Goal: Find specific page/section: Find specific page/section

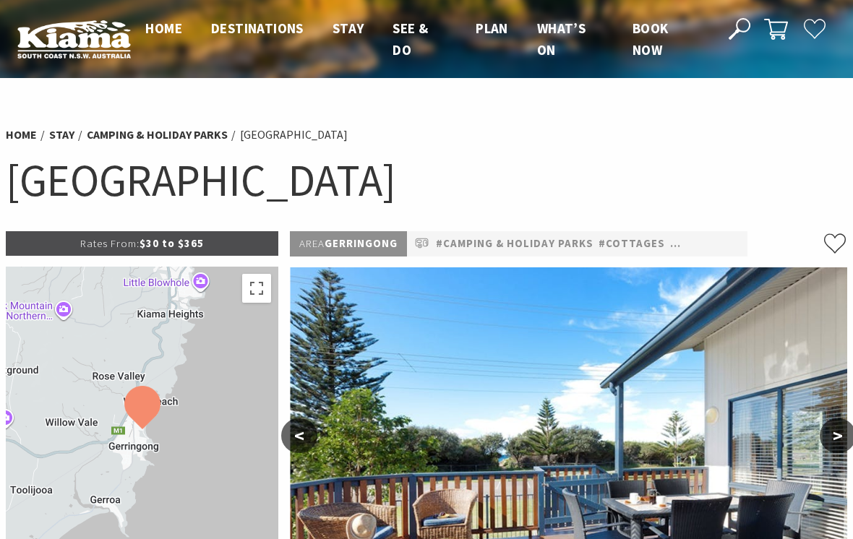
click at [574, 243] on link "#Camping & Holiday Parks" at bounding box center [515, 244] width 158 height 18
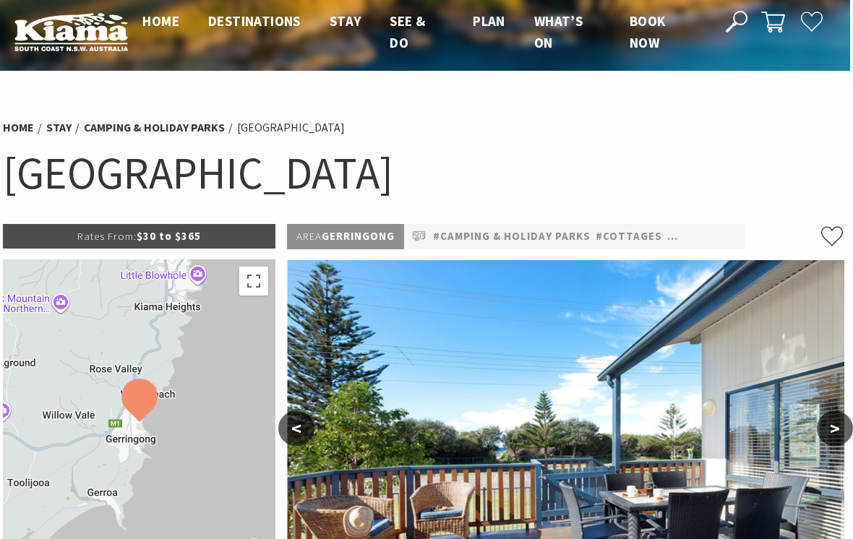
scroll to position [0, 3]
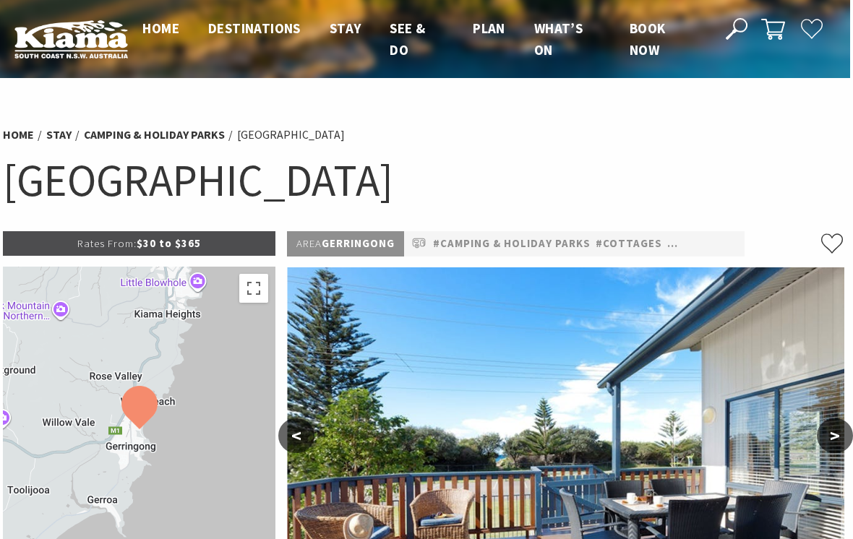
click at [138, 139] on link "Camping & Holiday Parks" at bounding box center [154, 134] width 141 height 15
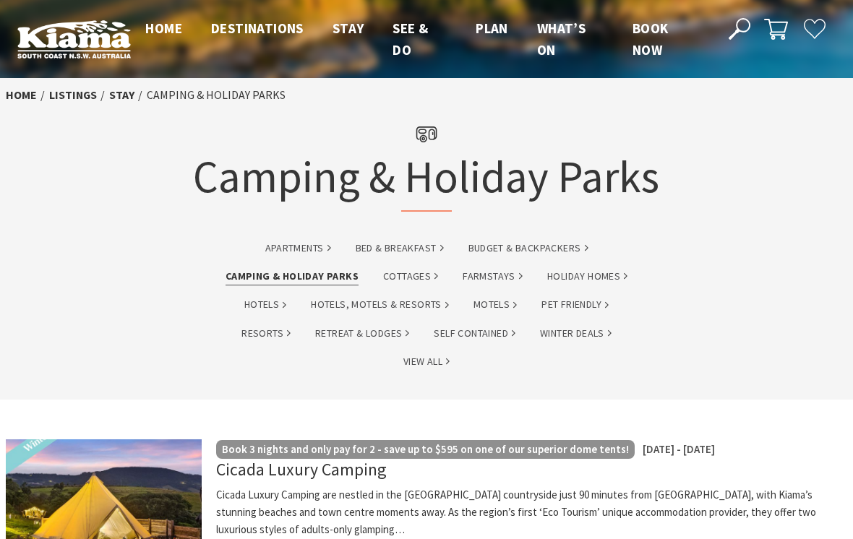
click at [506, 243] on link "Budget & backpackers" at bounding box center [528, 248] width 120 height 17
